Goal: Task Accomplishment & Management: Manage account settings

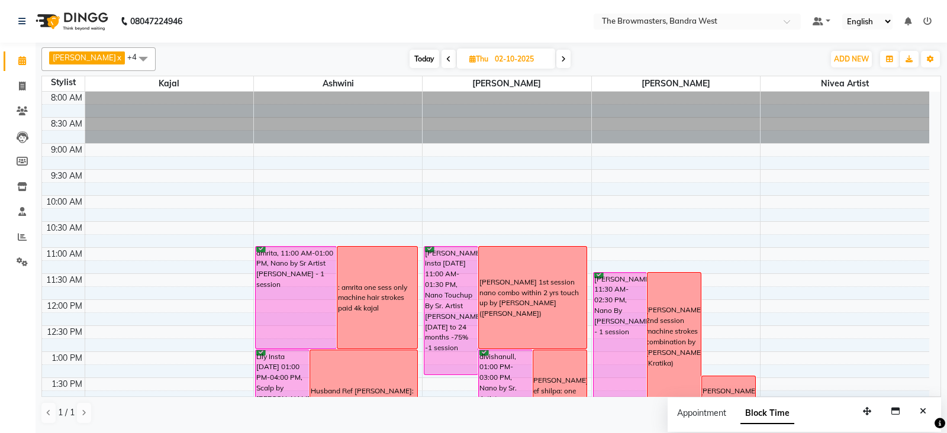
scroll to position [195, 0]
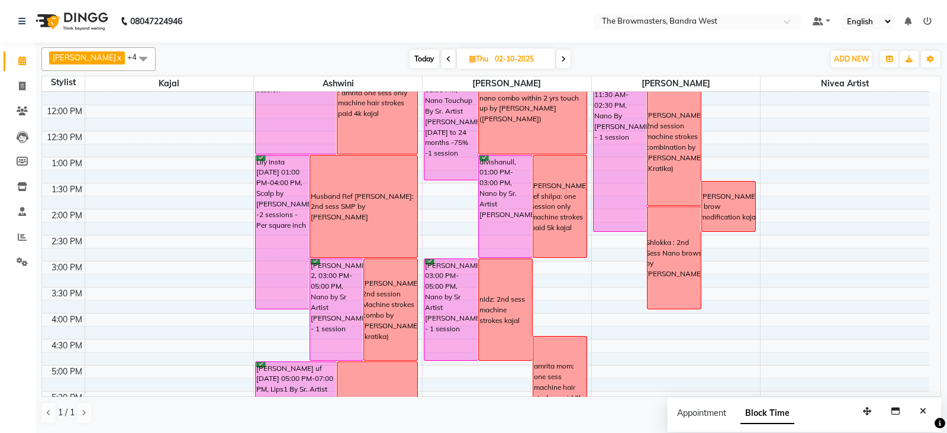
click at [475, 60] on icon at bounding box center [472, 59] width 7 height 8
select select "10"
select select "2025"
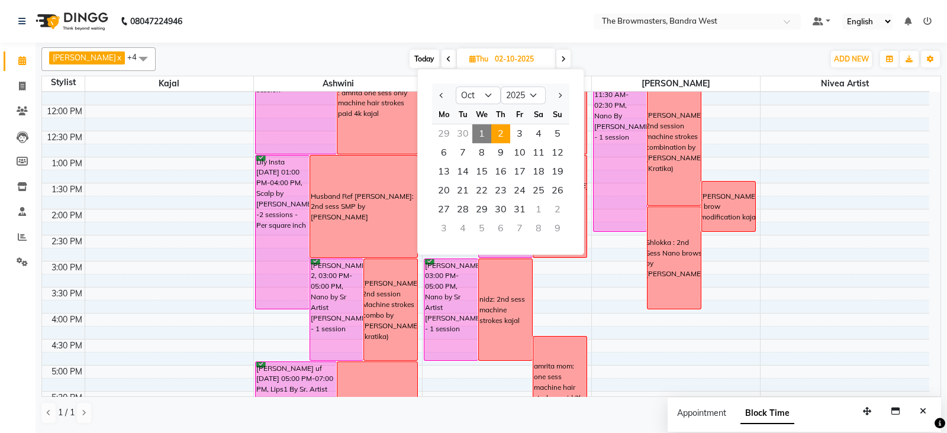
click at [482, 128] on span "1" at bounding box center [481, 133] width 19 height 19
type input "01-10-2025"
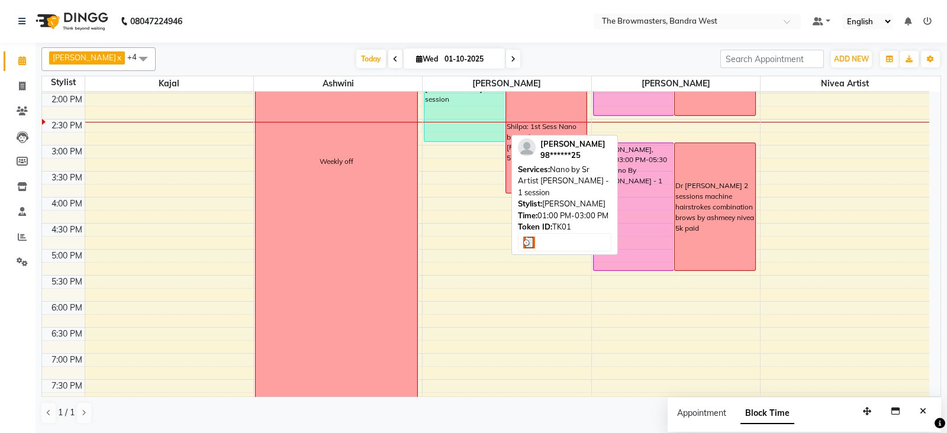
scroll to position [242, 0]
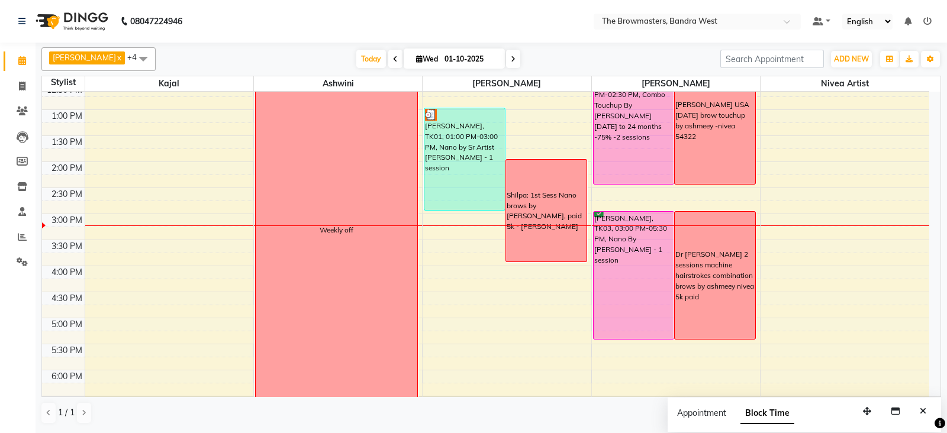
click at [420, 57] on icon at bounding box center [419, 59] width 7 height 8
select select "10"
select select "2025"
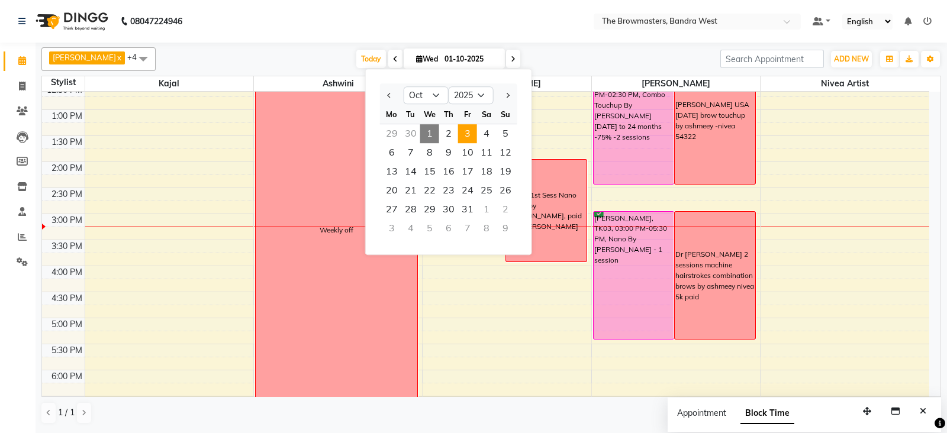
click at [472, 128] on span "3" at bounding box center [467, 133] width 19 height 19
type input "03-10-2025"
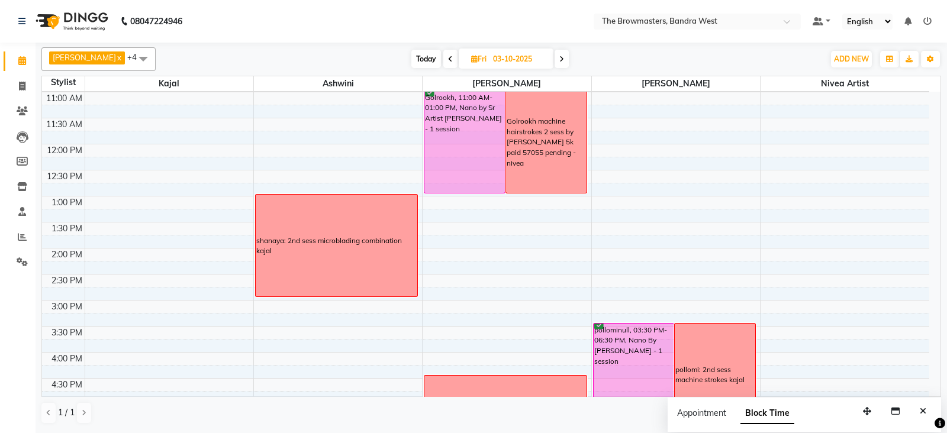
scroll to position [139, 0]
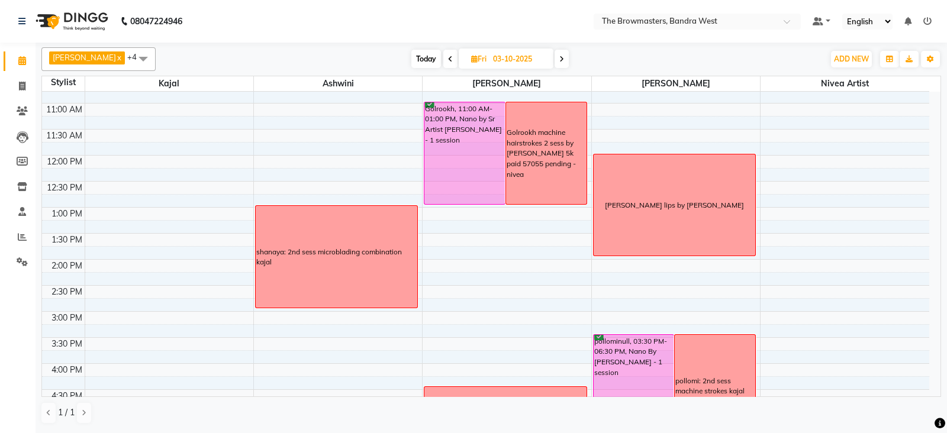
scroll to position [140, 0]
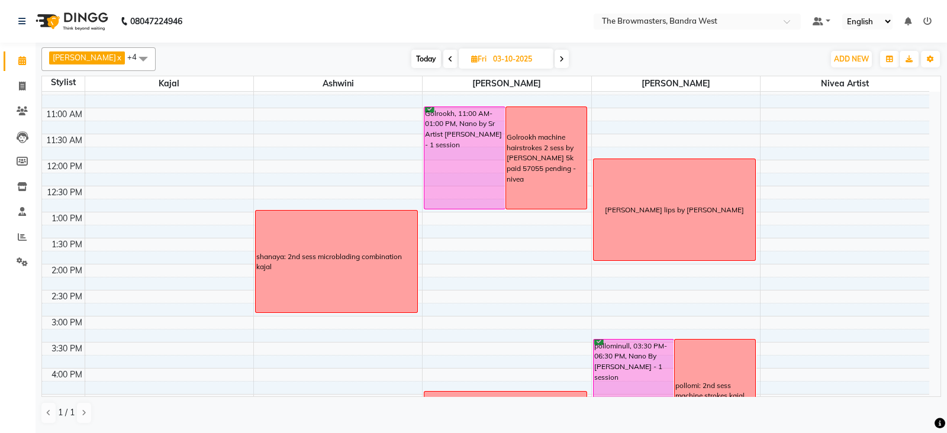
click at [476, 59] on icon at bounding box center [474, 59] width 7 height 8
select select "10"
select select "2025"
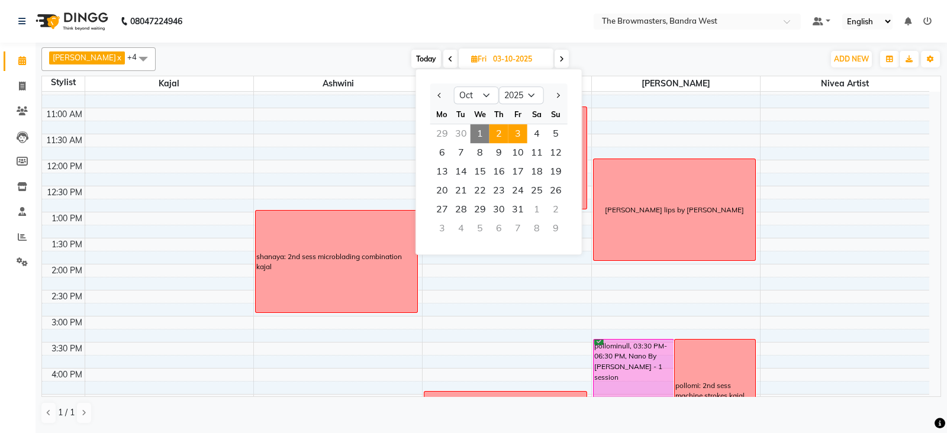
click at [499, 131] on span "2" at bounding box center [498, 133] width 19 height 19
type input "02-10-2025"
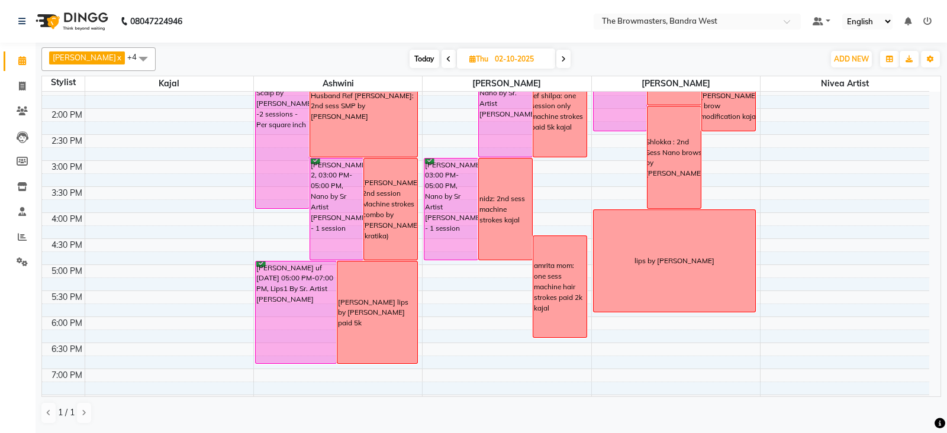
scroll to position [166, 0]
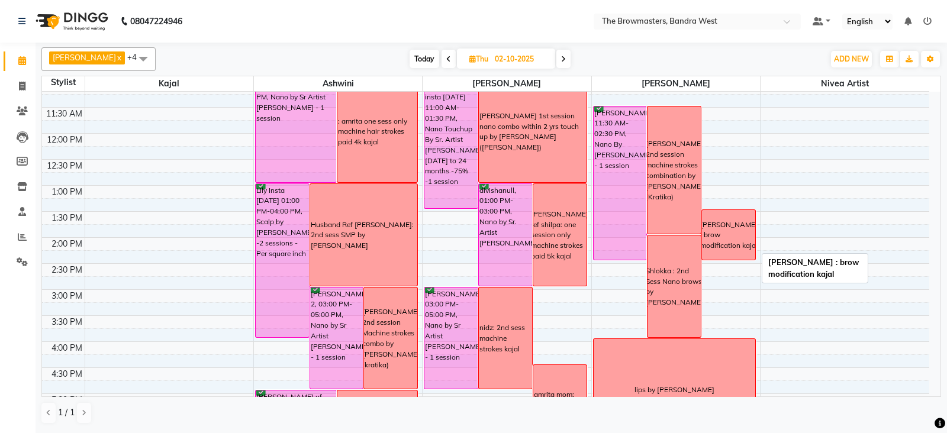
click at [749, 247] on div "[PERSON_NAME] : brow modification kajal" at bounding box center [728, 236] width 57 height 32
click at [776, 256] on span "Delete Block Time" at bounding box center [804, 261] width 67 height 12
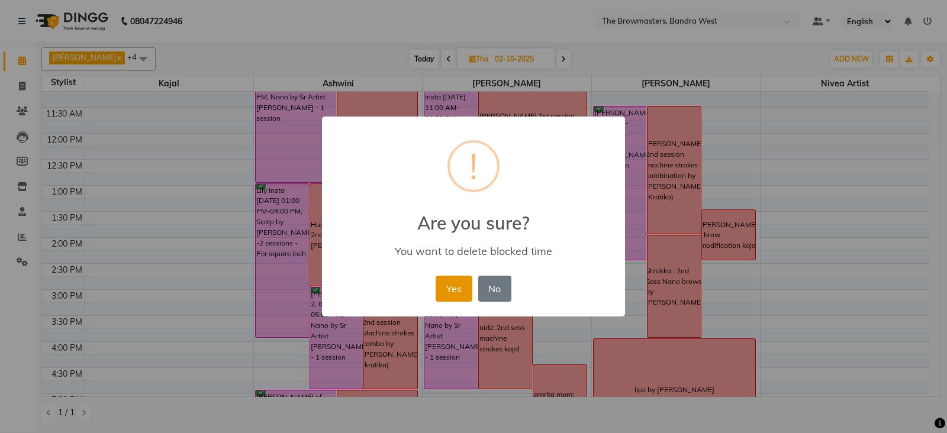
click at [450, 288] on button "Yes" at bounding box center [454, 289] width 36 height 26
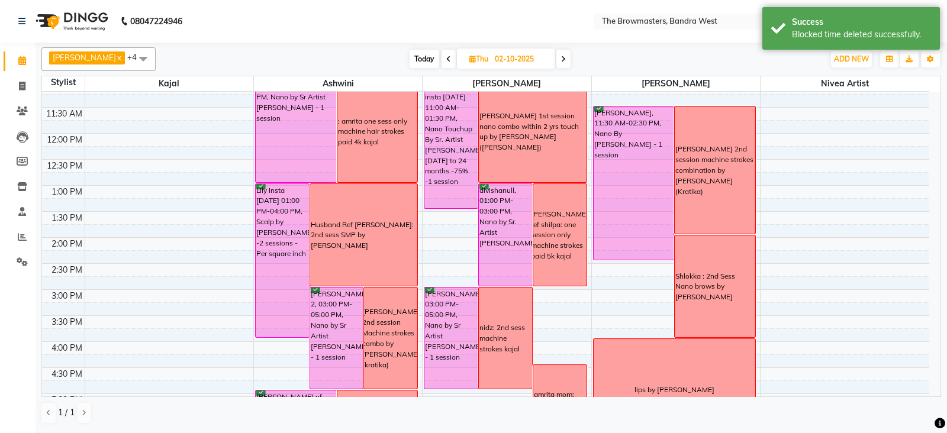
click at [470, 57] on icon at bounding box center [472, 59] width 7 height 8
select select "10"
select select "2025"
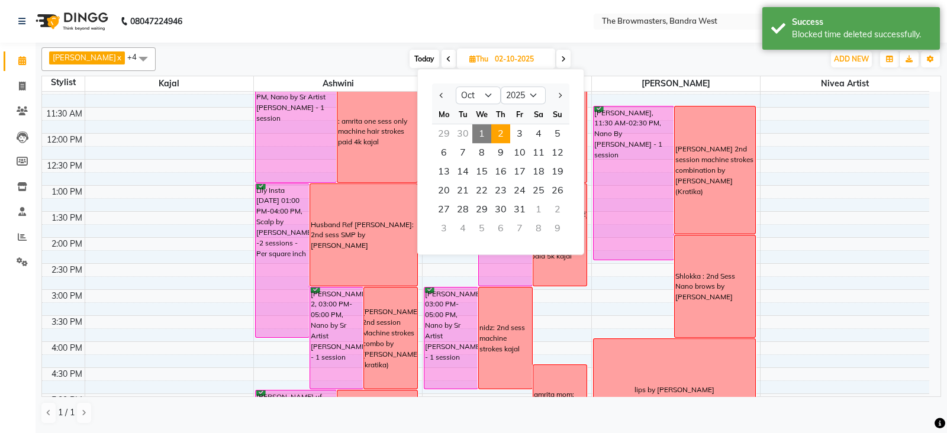
click at [478, 124] on span "1" at bounding box center [481, 133] width 19 height 19
type input "01-10-2025"
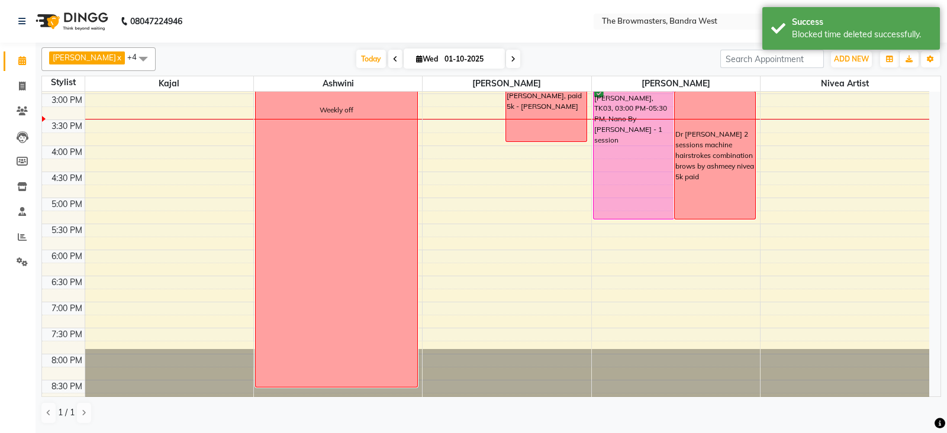
scroll to position [265, 0]
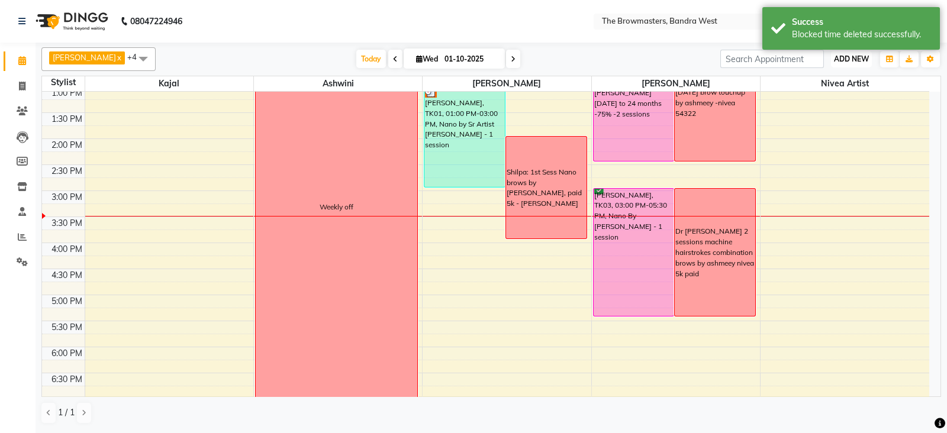
click at [863, 60] on span "ADD NEW" at bounding box center [851, 58] width 35 height 9
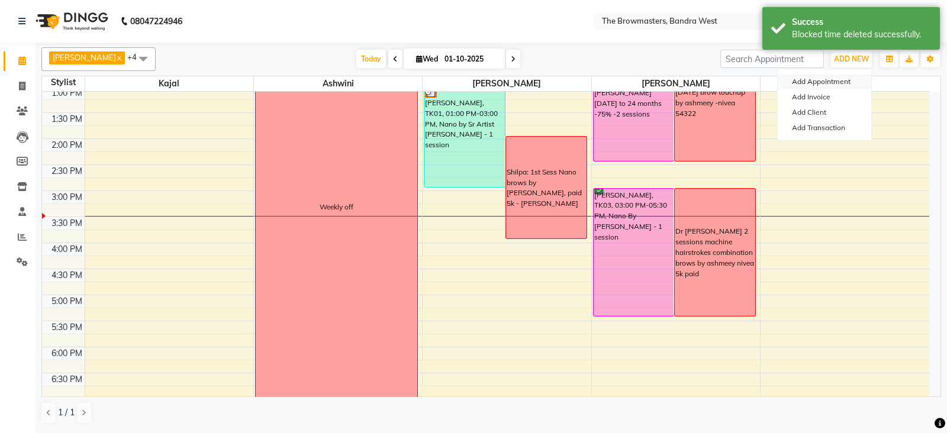
click at [837, 74] on button "Add Appointment" at bounding box center [825, 81] width 94 height 15
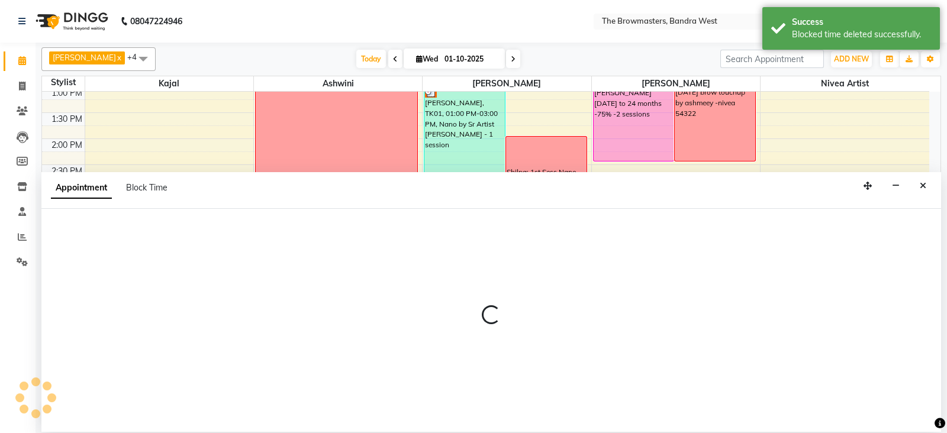
select select "540"
select select "tentative"
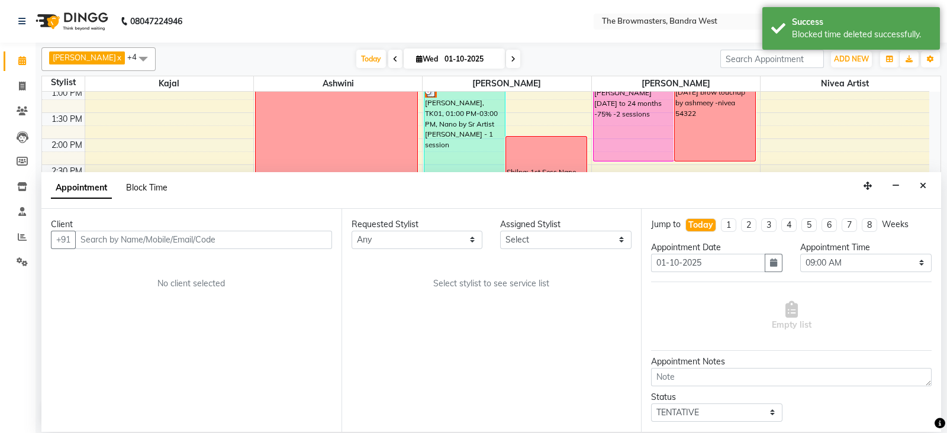
click at [151, 190] on span "Block Time" at bounding box center [146, 187] width 41 height 11
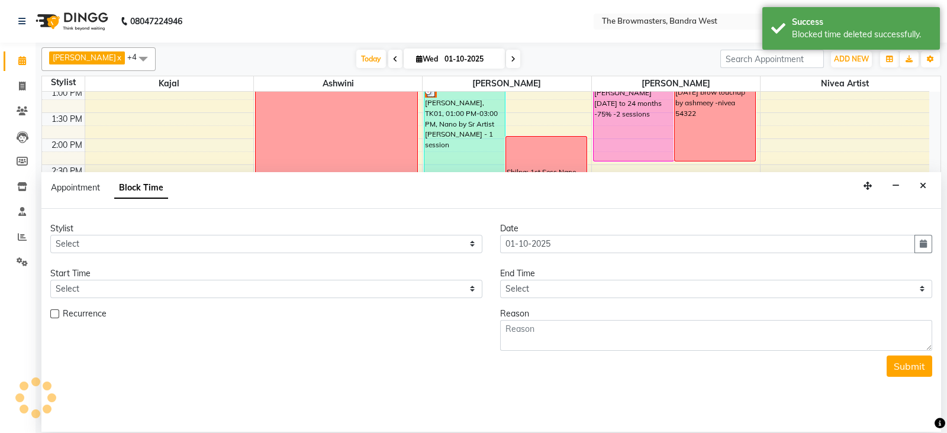
scroll to position [362, 0]
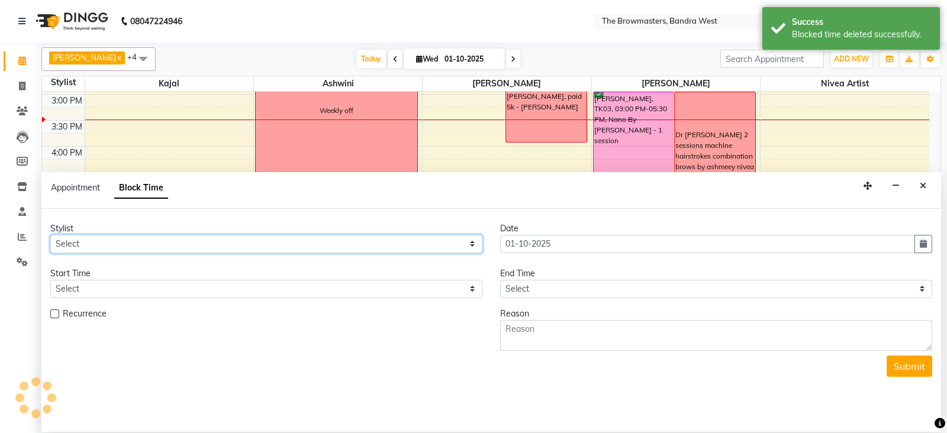
click at [91, 244] on select "Select Ashmeey Singghai Ashwini Ayushi Jyoti Kajal Kratika Kratika Mumbai Nivea…" at bounding box center [266, 244] width 432 height 18
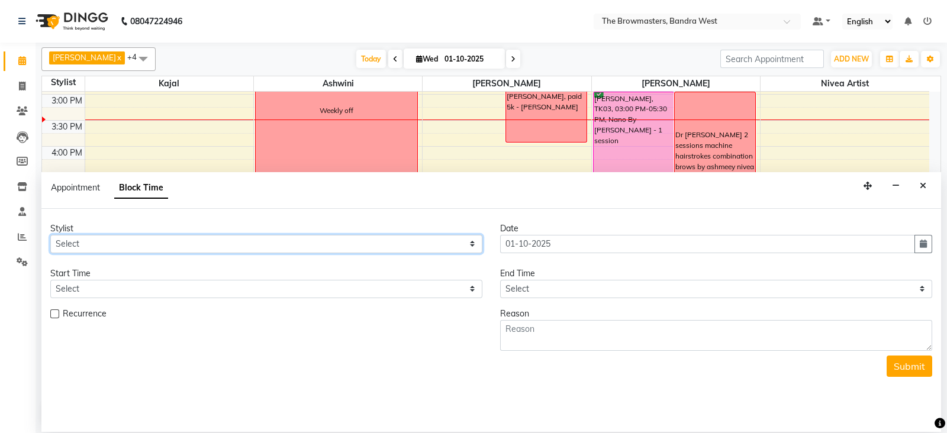
select select "64308"
click at [50, 235] on select "Select Ashmeey Singghai Ashwini Ayushi Jyoti Kajal Kratika Kratika Mumbai Nivea…" at bounding box center [266, 244] width 432 height 18
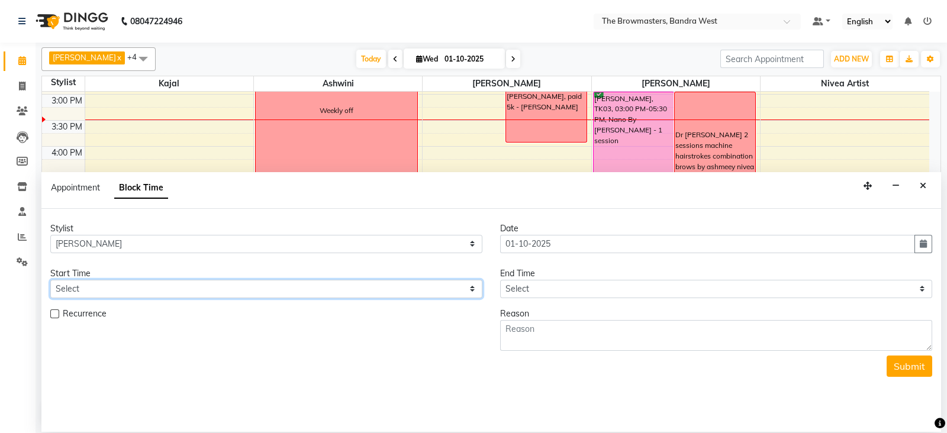
click at [92, 289] on select "Select 09:00 AM 09:15 AM 09:30 AM 09:45 AM 10:00 AM 10:15 AM 10:30 AM 10:45 AM …" at bounding box center [266, 289] width 432 height 18
select select "1050"
click at [50, 280] on select "Select 09:00 AM 09:15 AM 09:30 AM 09:45 AM 10:00 AM 10:15 AM 10:30 AM 10:45 AM …" at bounding box center [266, 289] width 432 height 18
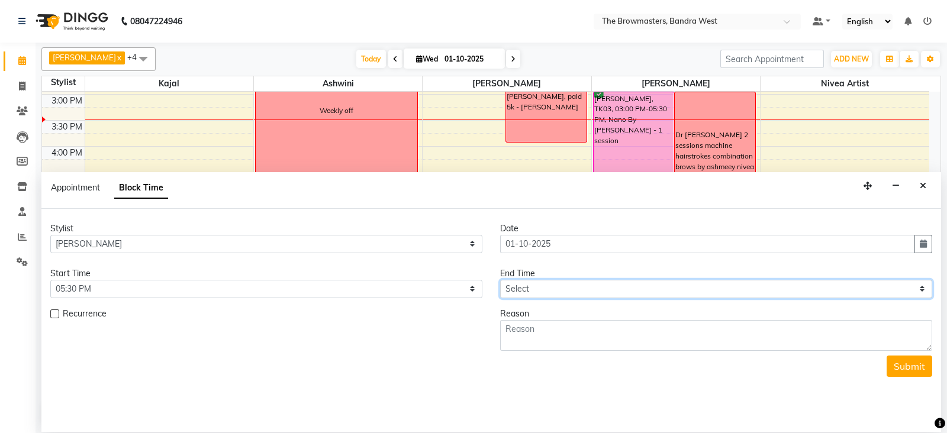
click at [547, 288] on select "Select 09:00 AM 09:15 AM 09:30 AM 09:45 AM 10:00 AM 10:15 AM 10:30 AM 10:45 AM …" at bounding box center [716, 289] width 432 height 18
click at [500, 280] on select "Select 09:00 AM 09:15 AM 09:30 AM 09:45 AM 10:00 AM 10:15 AM 10:30 AM 10:45 AM …" at bounding box center [716, 289] width 432 height 18
click at [540, 294] on select "Select 09:00 AM 09:15 AM 09:30 AM 09:45 AM 10:00 AM 10:15 AM 10:30 AM 10:45 AM …" at bounding box center [716, 289] width 432 height 18
select select "1110"
click at [500, 280] on select "Select 09:00 AM 09:15 AM 09:30 AM 09:45 AM 10:00 AM 10:15 AM 10:30 AM 10:45 AM …" at bounding box center [716, 289] width 432 height 18
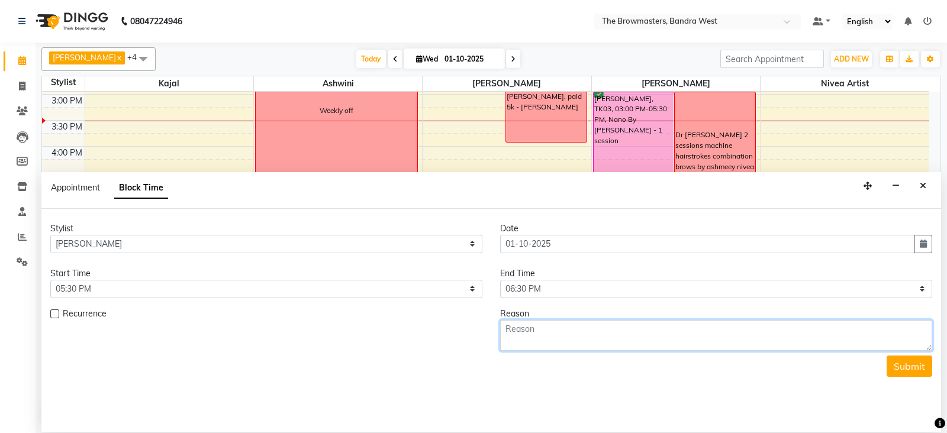
click at [530, 341] on textarea at bounding box center [716, 335] width 432 height 31
type textarea "ratan patel: brow consult kajal"
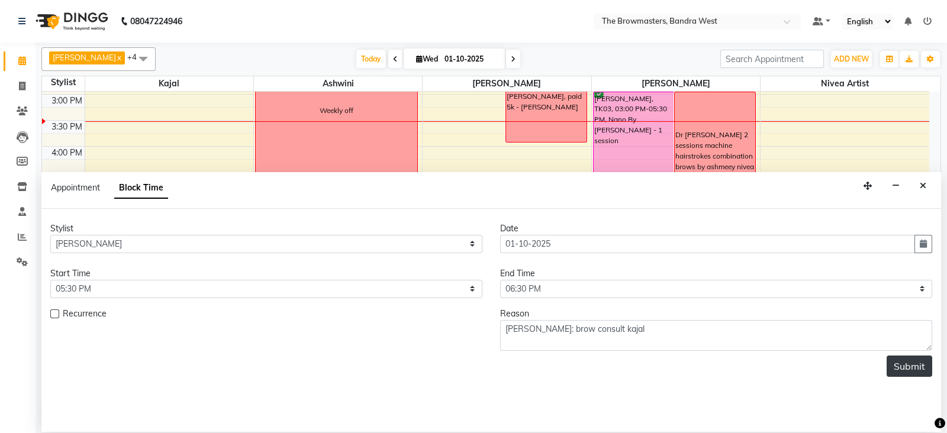
click at [922, 359] on button "Submit" at bounding box center [910, 366] width 46 height 21
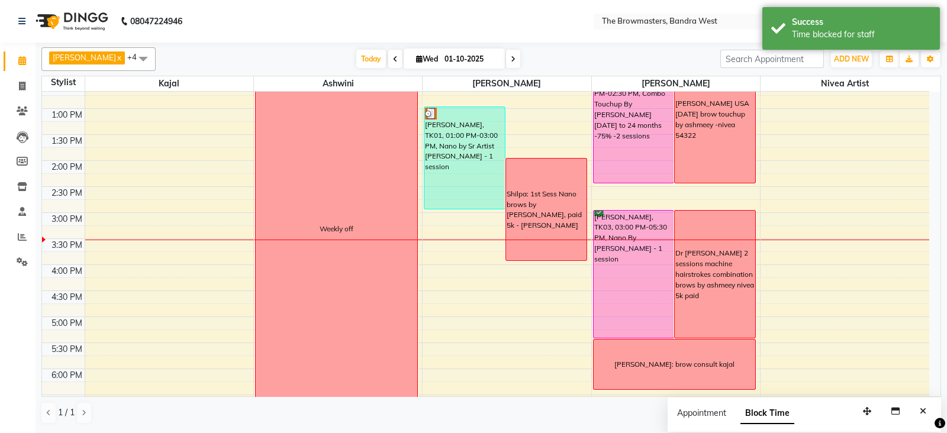
scroll to position [236, 0]
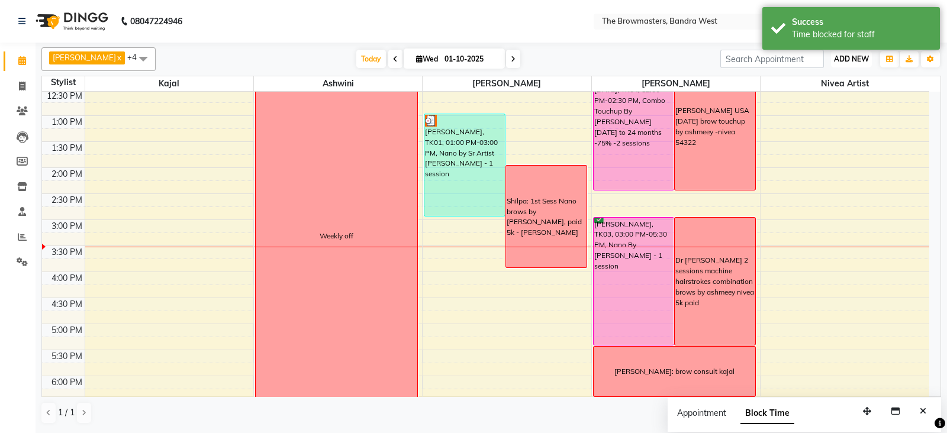
click at [840, 60] on span "ADD NEW" at bounding box center [851, 58] width 35 height 9
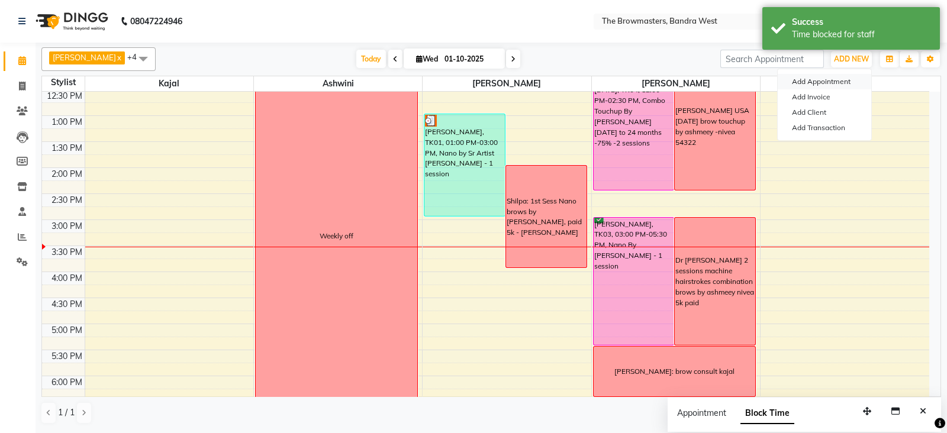
click at [826, 79] on button "Add Appointment" at bounding box center [825, 81] width 94 height 15
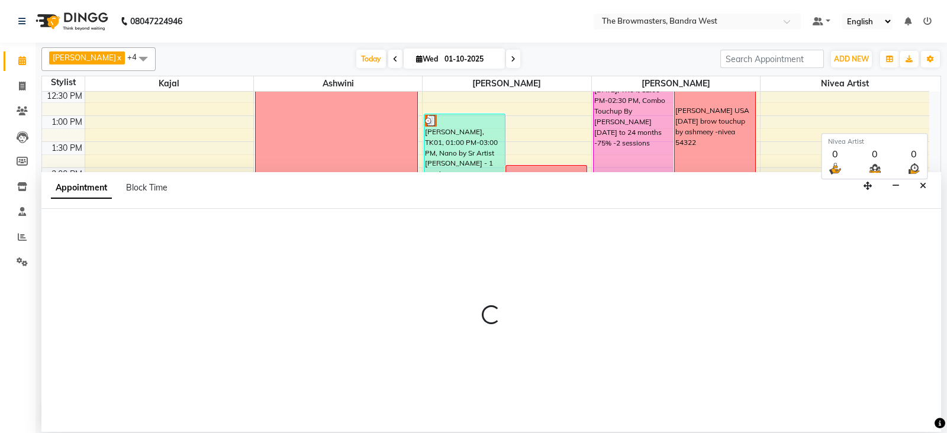
select select "540"
select select "tentative"
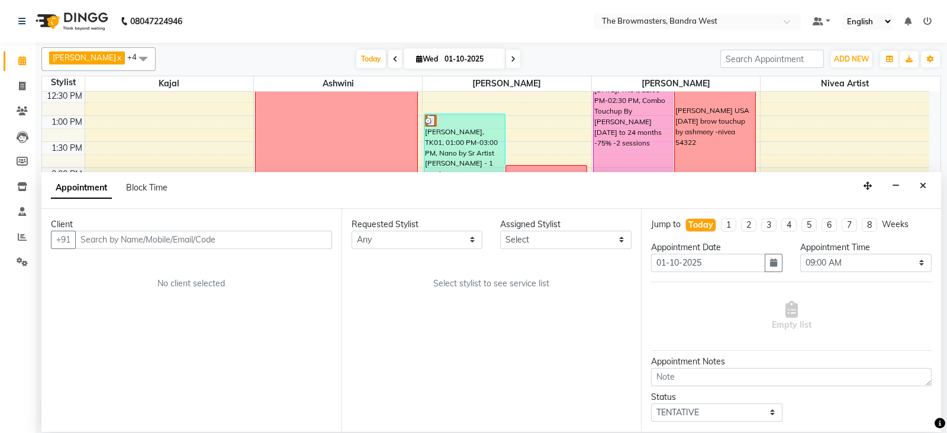
click at [157, 182] on div "Block Time" at bounding box center [146, 188] width 41 height 12
click at [148, 189] on span "Block Time" at bounding box center [146, 187] width 41 height 11
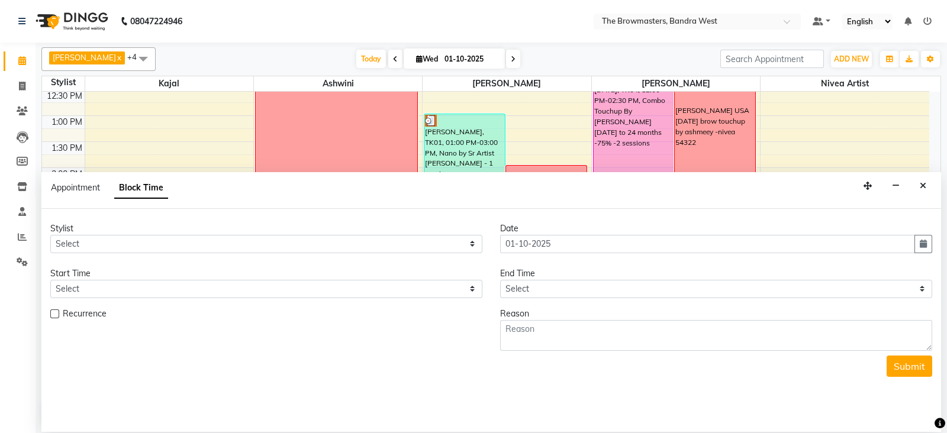
click at [95, 253] on div "Stylist Select Ashmeey Singghai Ashwini Ayushi Jyoti Kajal Kratika Kratika Mumb…" at bounding box center [266, 243] width 450 height 40
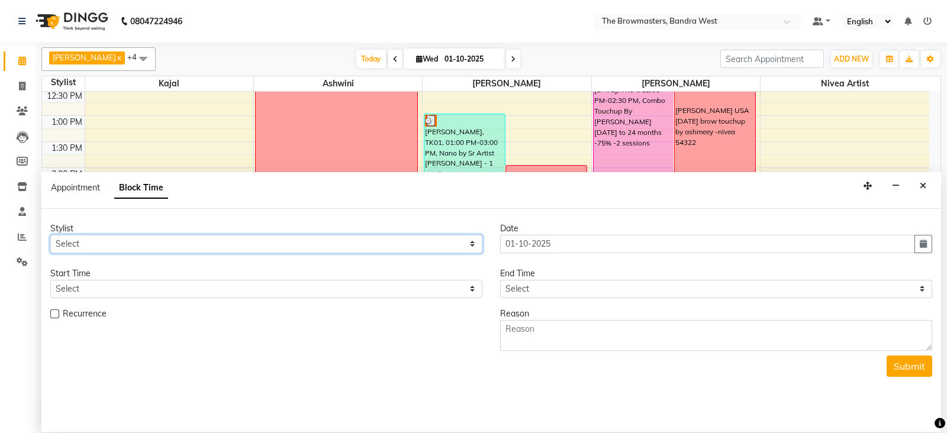
click at [96, 238] on select "Select Ashmeey Singghai Ashwini Ayushi Jyoti Kajal Kratika Kratika Mumbai Nivea…" at bounding box center [266, 244] width 432 height 18
select select "64307"
click at [50, 235] on select "Select Ashmeey Singghai Ashwini Ayushi Jyoti Kajal Kratika Kratika Mumbai Nivea…" at bounding box center [266, 244] width 432 height 18
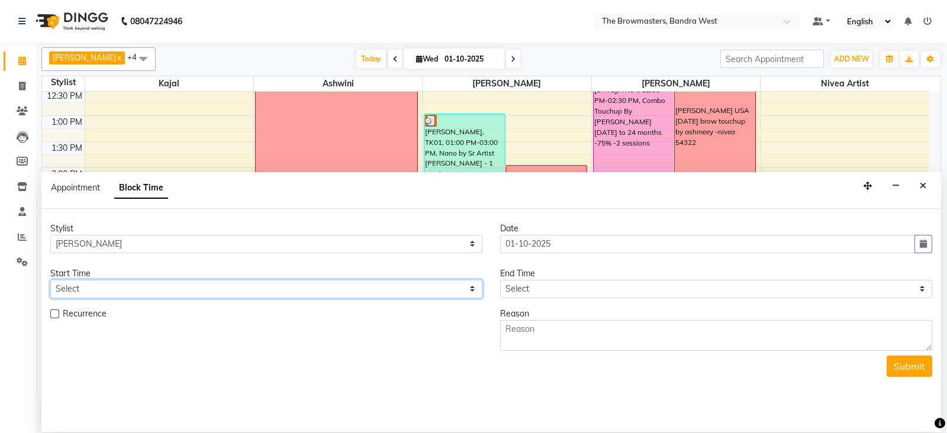
click at [96, 284] on select "Select" at bounding box center [266, 289] width 432 height 18
click at [923, 187] on icon "Close" at bounding box center [923, 186] width 7 height 8
